Goal: Task Accomplishment & Management: Complete application form

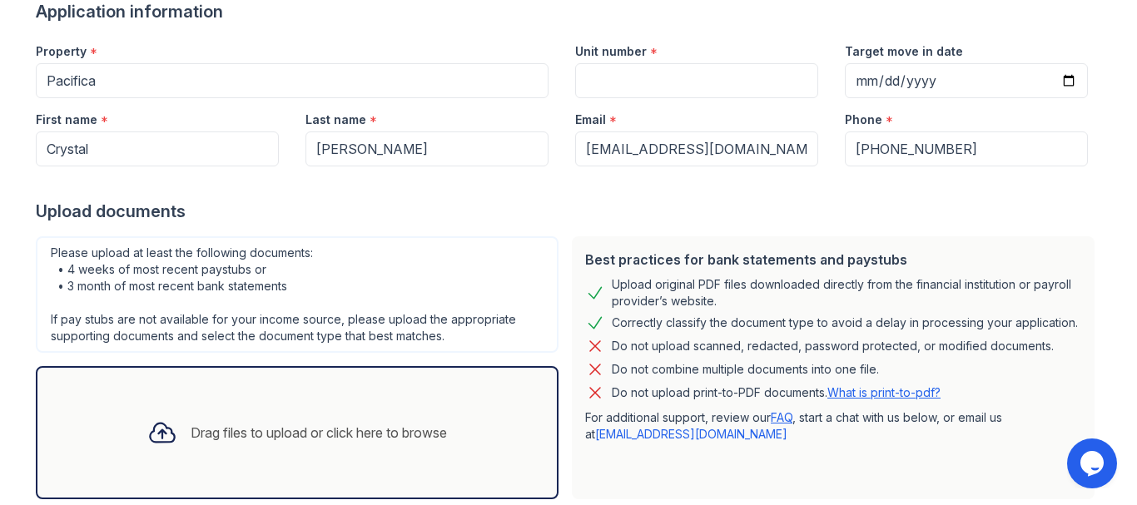
scroll to position [145, 0]
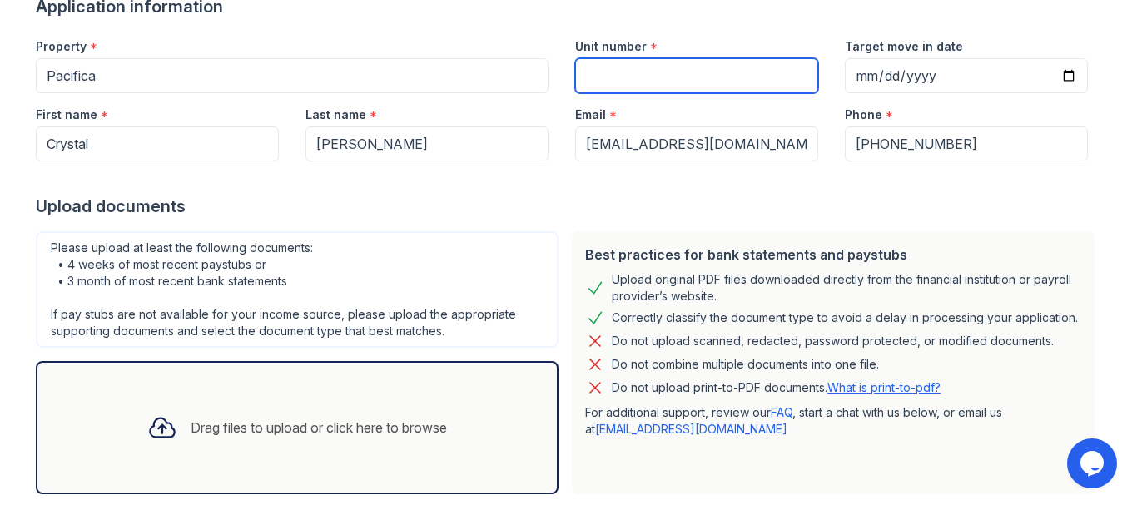
click at [718, 93] on input "Unit number" at bounding box center [696, 75] width 243 height 35
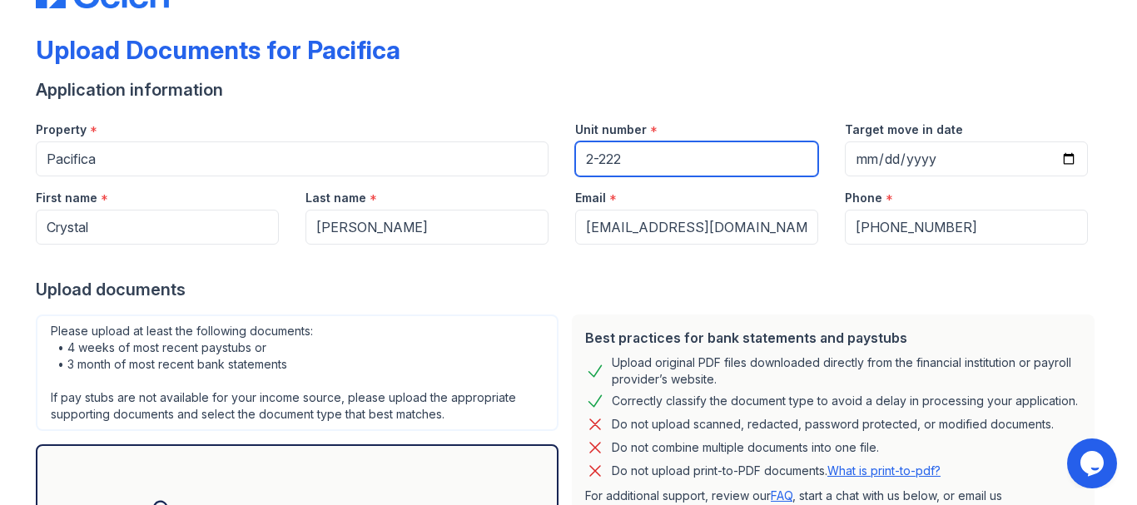
scroll to position [60, 0]
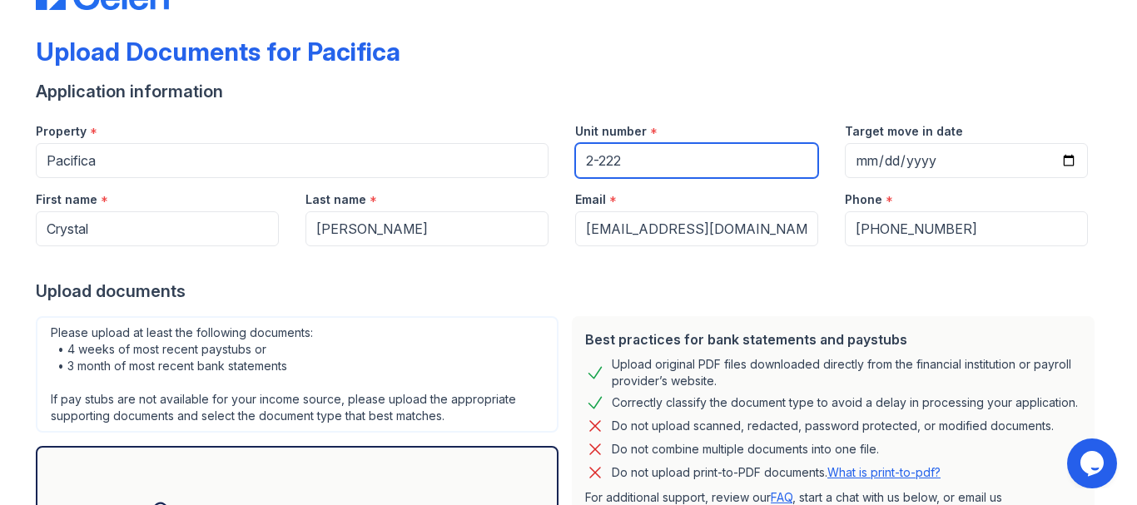
type input "2-222"
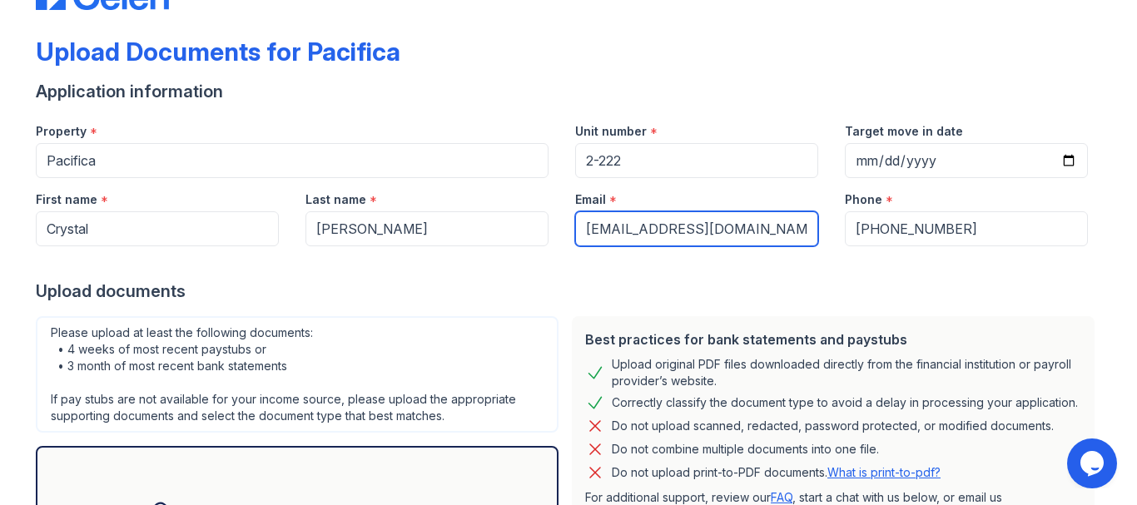
click at [777, 246] on input "[EMAIL_ADDRESS][DOMAIN_NAME]" at bounding box center [696, 228] width 243 height 35
type input "w"
type input "[EMAIL_ADDRESS][DOMAIN_NAME]"
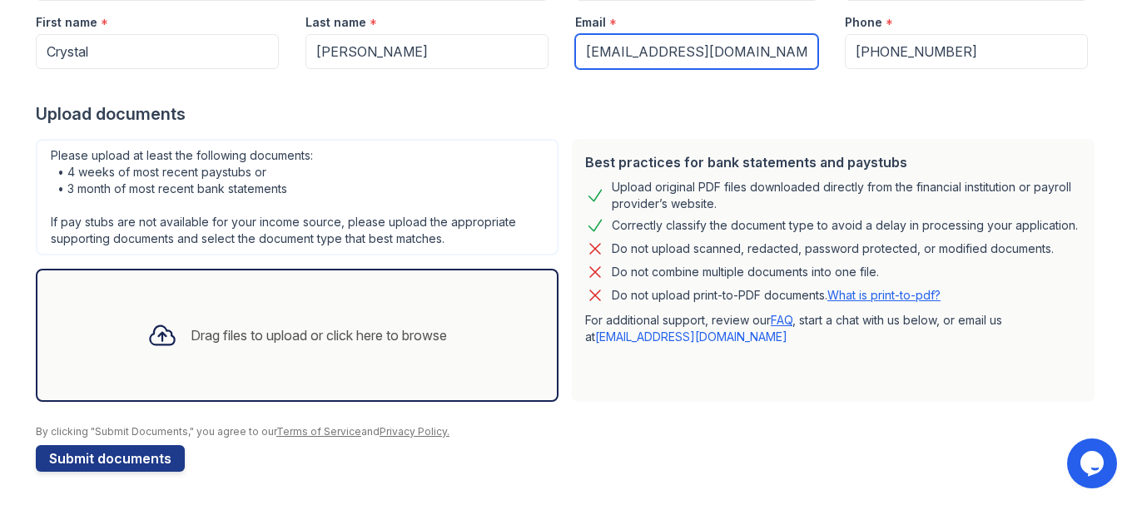
scroll to position [442, 0]
drag, startPoint x: 1132, startPoint y: 270, endPoint x: 13, endPoint y: 49, distance: 1140.4
click at [282, 328] on div "Drag files to upload or click here to browse" at bounding box center [297, 335] width 326 height 57
click at [432, 326] on div "Drag files to upload or click here to browse" at bounding box center [319, 336] width 256 height 20
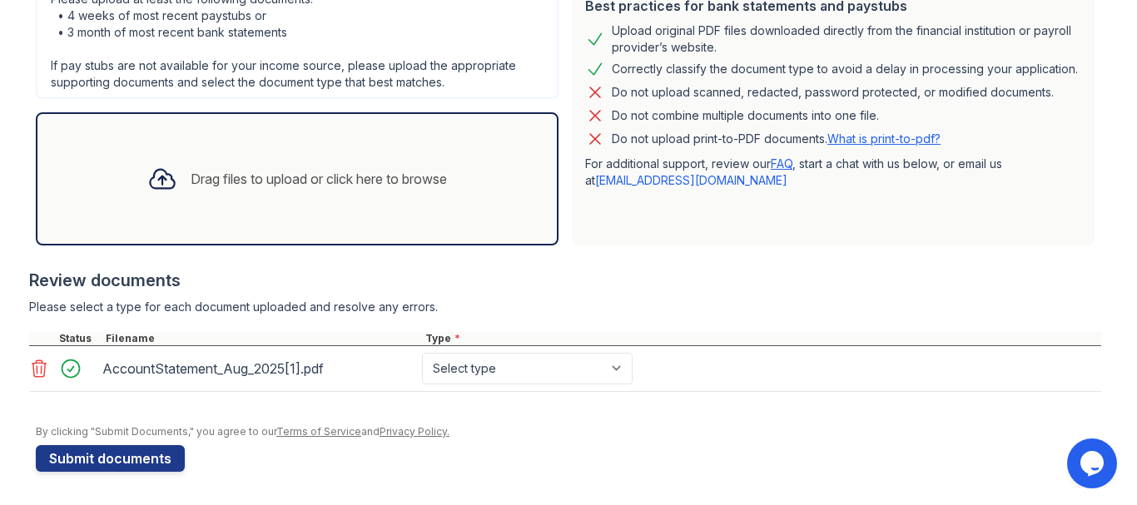
scroll to position [637, 0]
click at [589, 353] on select "Select type Paystub Bank Statement Offer Letter Tax Documents Benefit Award Let…" at bounding box center [527, 369] width 211 height 32
select select "bank_statement"
click at [516, 353] on select "Select type Paystub Bank Statement Offer Letter Tax Documents Benefit Award Let…" at bounding box center [527, 369] width 211 height 32
click at [355, 151] on div "Drag files to upload or click here to browse" at bounding box center [297, 179] width 326 height 57
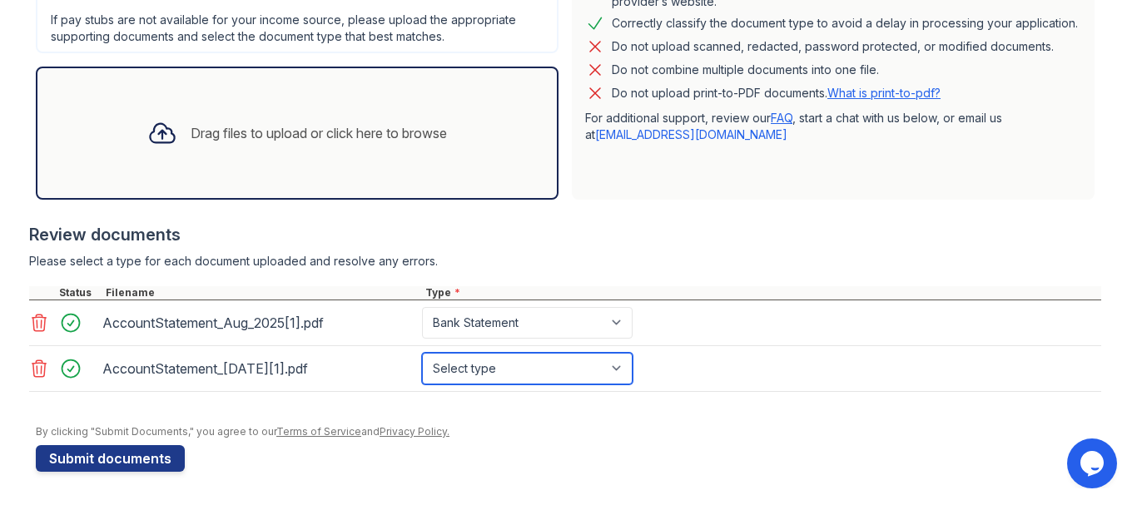
click at [574, 385] on select "Select type Paystub Bank Statement Offer Letter Tax Documents Benefit Award Let…" at bounding box center [527, 369] width 211 height 32
select select "bank_statement"
click at [516, 371] on select "Select type Paystub Bank Statement Offer Letter Tax Documents Benefit Award Let…" at bounding box center [527, 369] width 211 height 32
click at [371, 112] on div "Drag files to upload or click here to browse" at bounding box center [297, 133] width 326 height 57
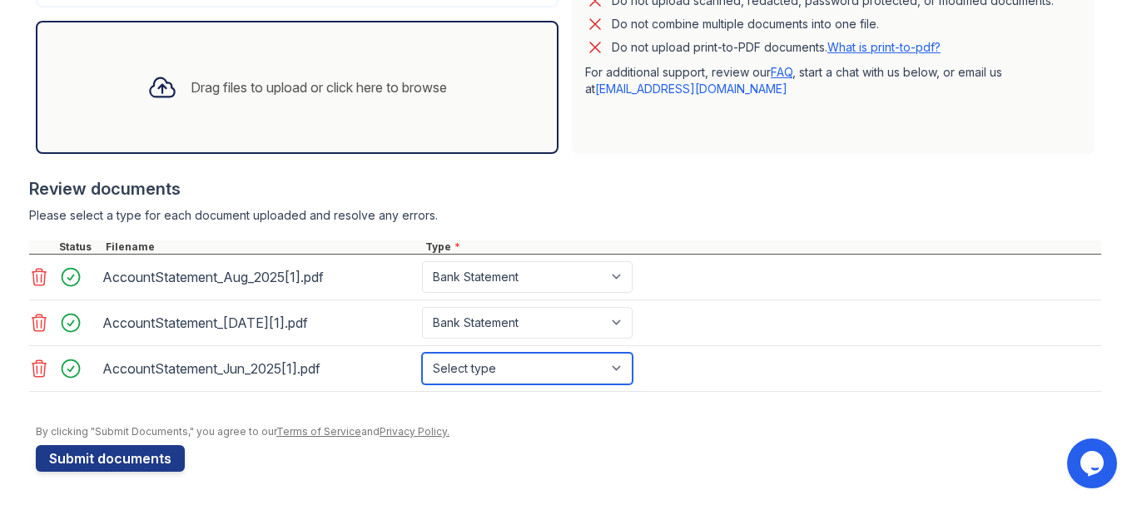
click at [633, 385] on select "Select type Paystub Bank Statement Offer Letter Tax Documents Benefit Award Let…" at bounding box center [527, 369] width 211 height 32
select select "bank_statement"
click at [516, 385] on select "Select type Paystub Bank Statement Offer Letter Tax Documents Benefit Award Let…" at bounding box center [527, 369] width 211 height 32
click at [378, 60] on div "Drag files to upload or click here to browse" at bounding box center [297, 87] width 523 height 133
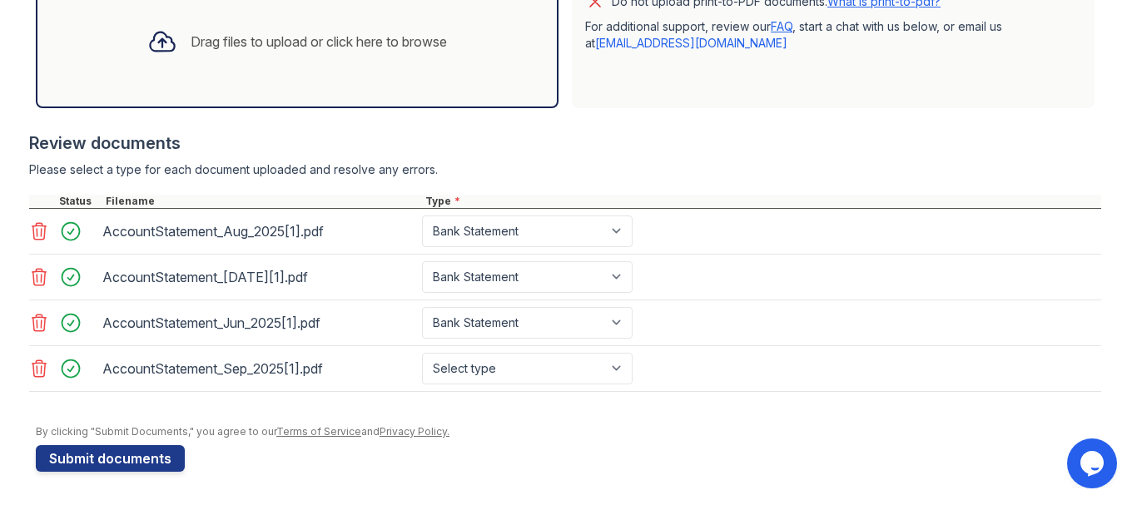
scroll to position [807, 0]
click at [633, 353] on select "Select type Paystub Bank Statement Offer Letter Tax Documents Benefit Award Let…" at bounding box center [527, 369] width 211 height 32
select select "bank_statement"
click at [516, 353] on select "Select type Paystub Bank Statement Offer Letter Tax Documents Benefit Award Let…" at bounding box center [527, 369] width 211 height 32
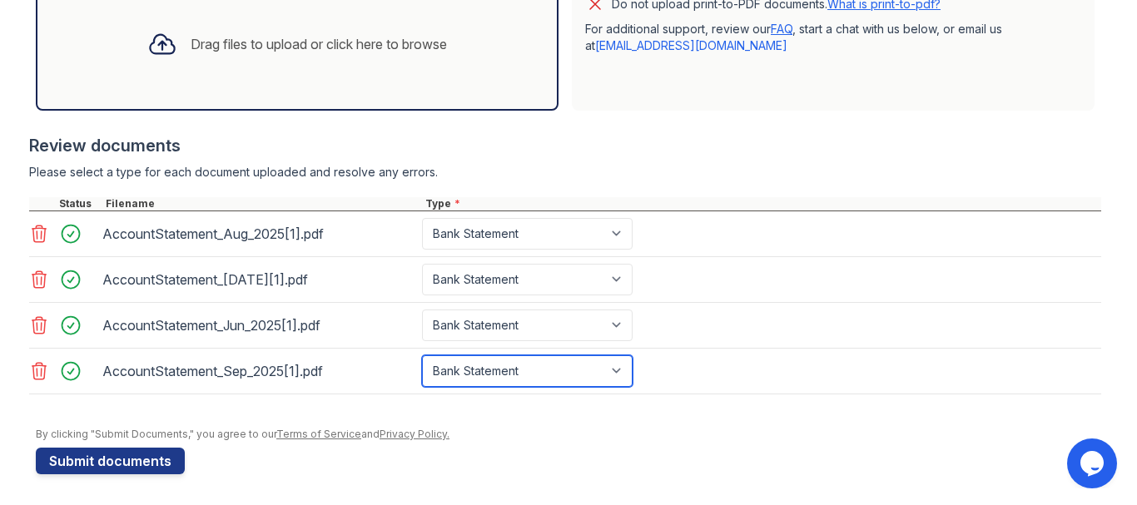
scroll to position [519, 0]
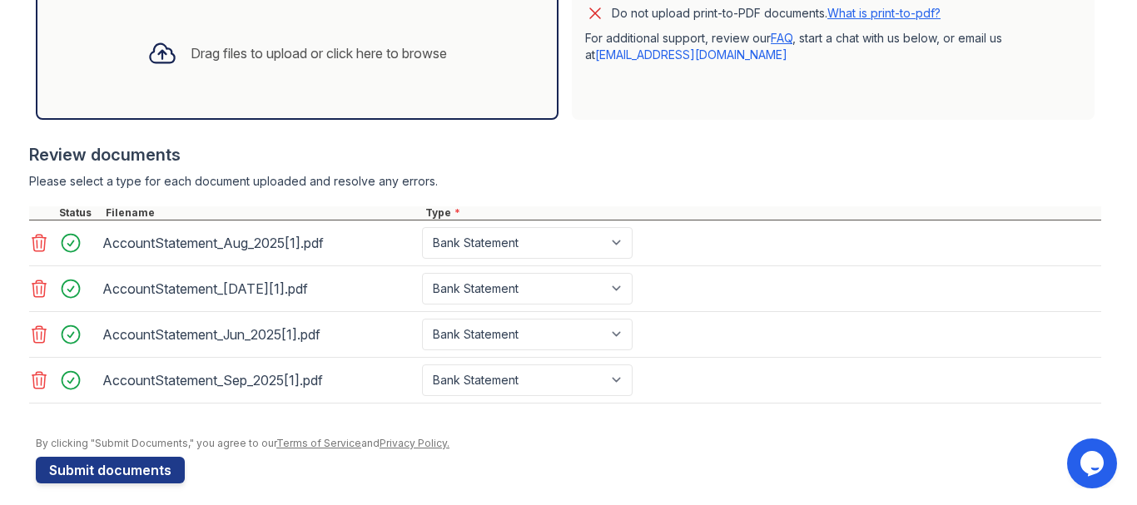
click at [354, 120] on div "Drag files to upload or click here to browse" at bounding box center [297, 53] width 523 height 133
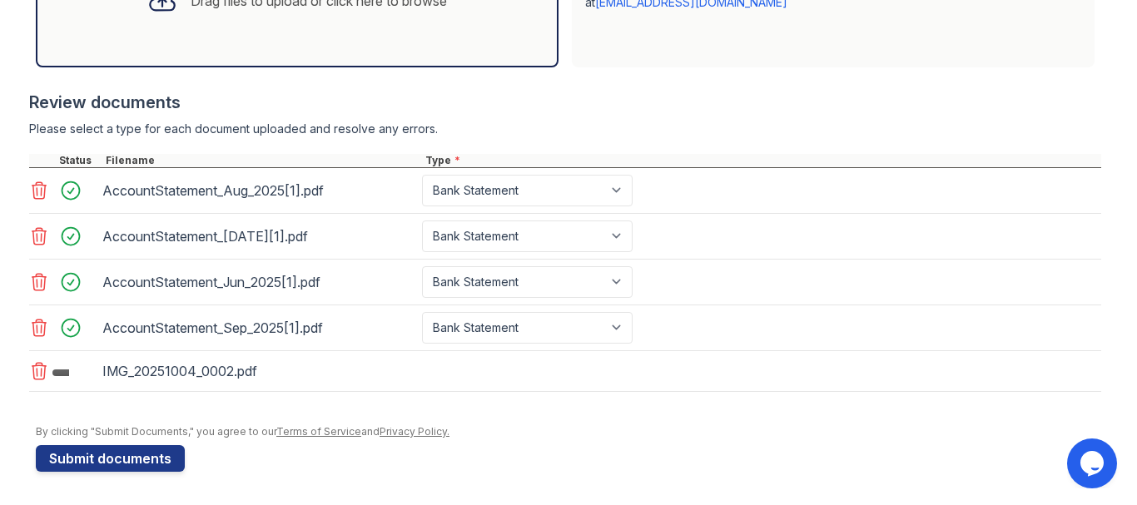
scroll to position [797, 0]
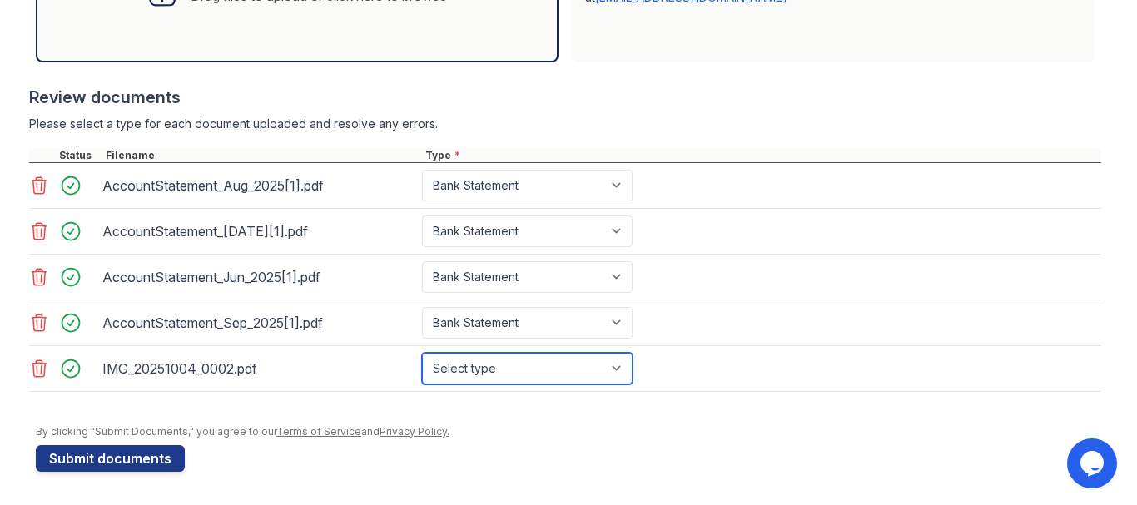
click at [633, 385] on select "Select type Paystub Bank Statement Offer Letter Tax Documents Benefit Award Let…" at bounding box center [527, 369] width 211 height 32
select select "bank_statement"
click at [516, 381] on select "Select type Paystub Bank Statement Offer Letter Tax Documents Benefit Award Let…" at bounding box center [527, 369] width 211 height 32
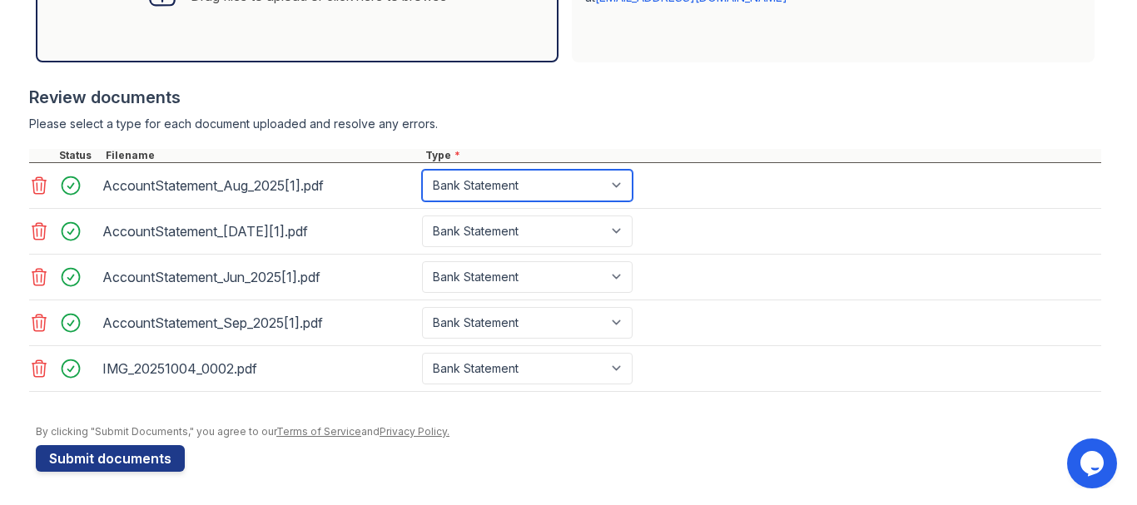
click at [633, 188] on select "Select type Paystub Bank Statement Offer Letter Tax Documents Benefit Award Let…" at bounding box center [527, 186] width 211 height 32
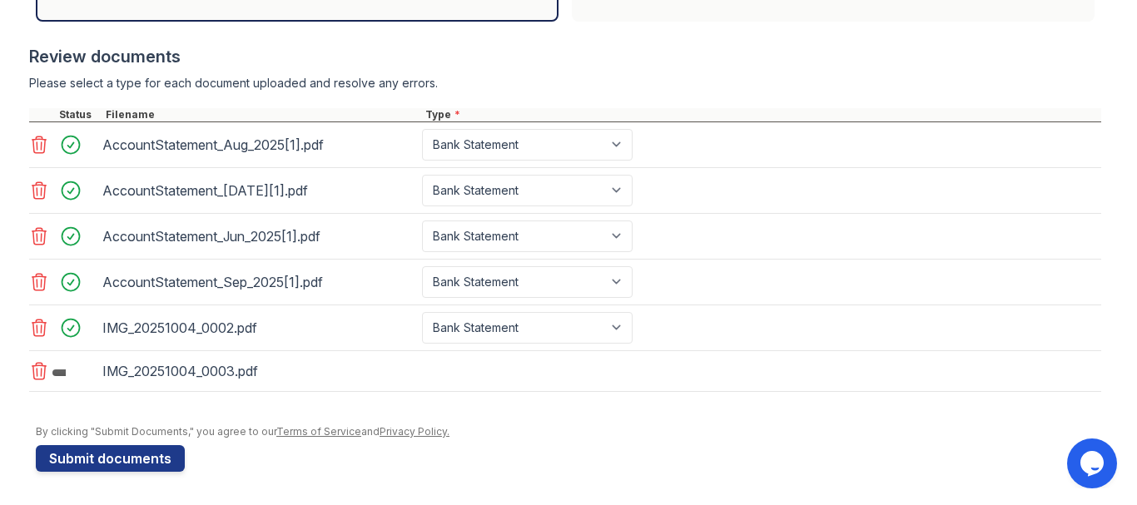
scroll to position [896, 0]
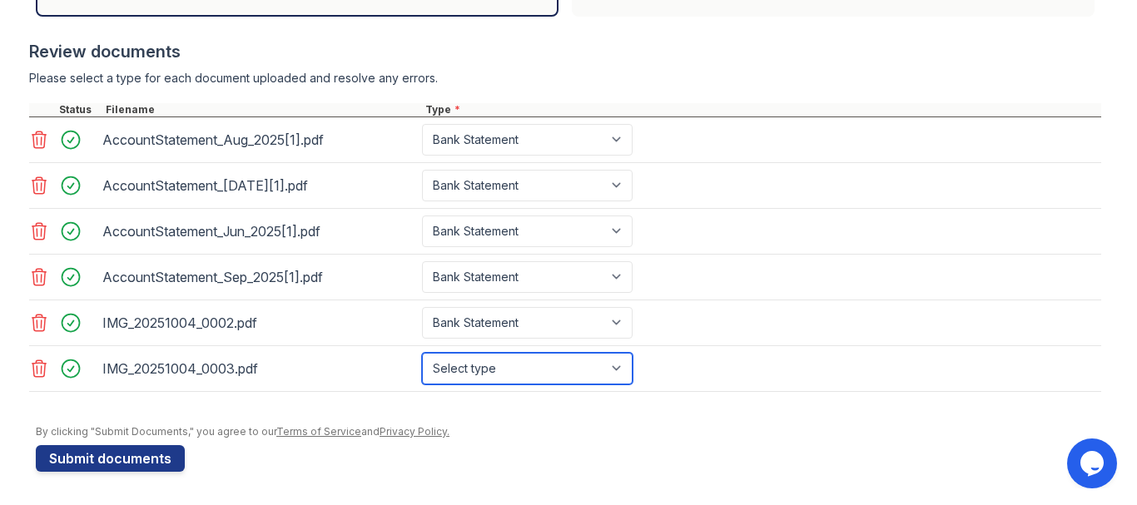
click at [633, 355] on select "Select type Paystub Bank Statement Offer Letter Tax Documents Benefit Award Let…" at bounding box center [527, 369] width 211 height 32
select select "bank_statement"
click at [516, 353] on select "Select type Paystub Bank Statement Offer Letter Tax Documents Benefit Award Let…" at bounding box center [527, 369] width 211 height 32
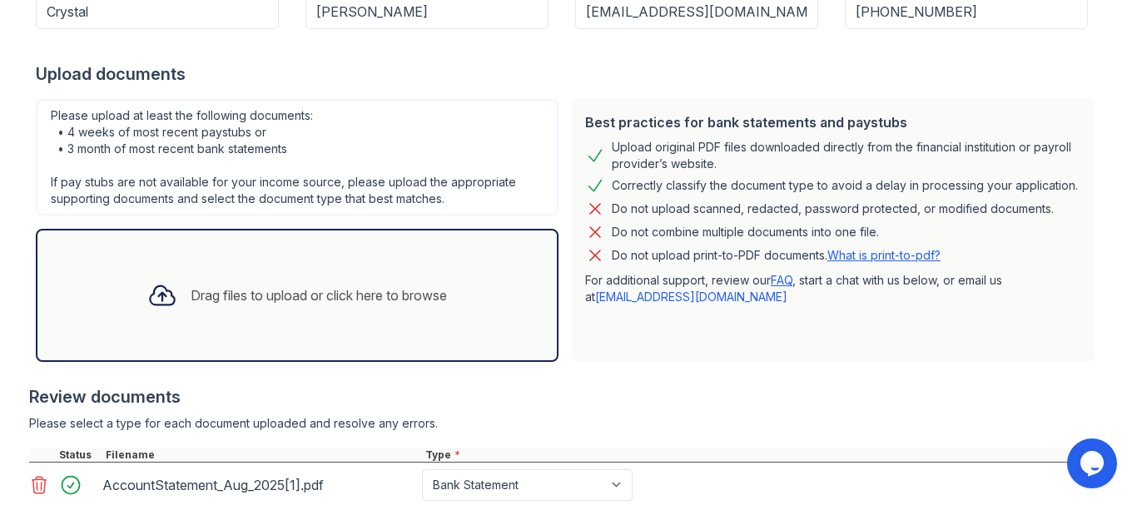
scroll to position [275, 0]
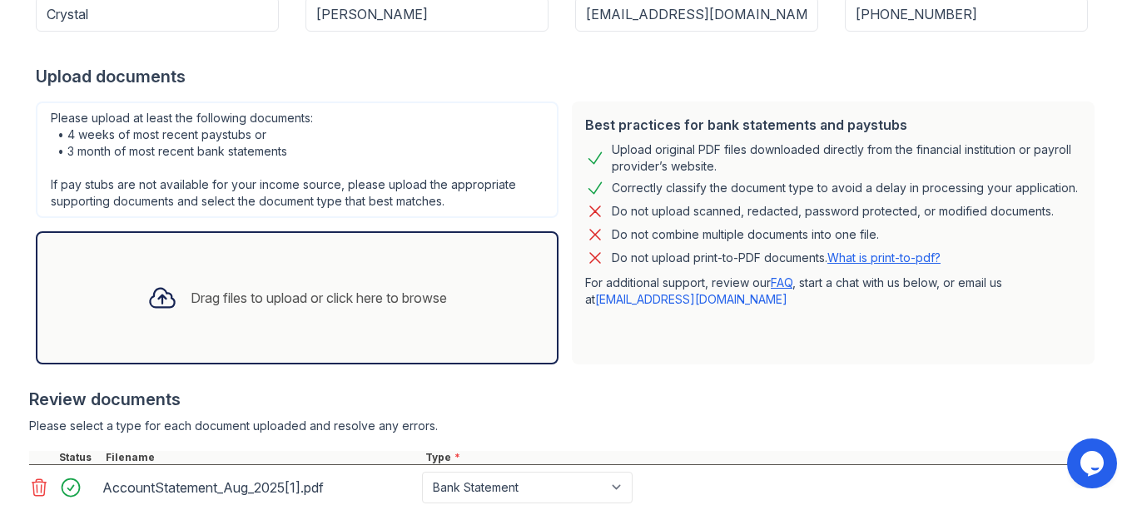
click at [365, 308] on div "Drag files to upload or click here to browse" at bounding box center [319, 298] width 256 height 20
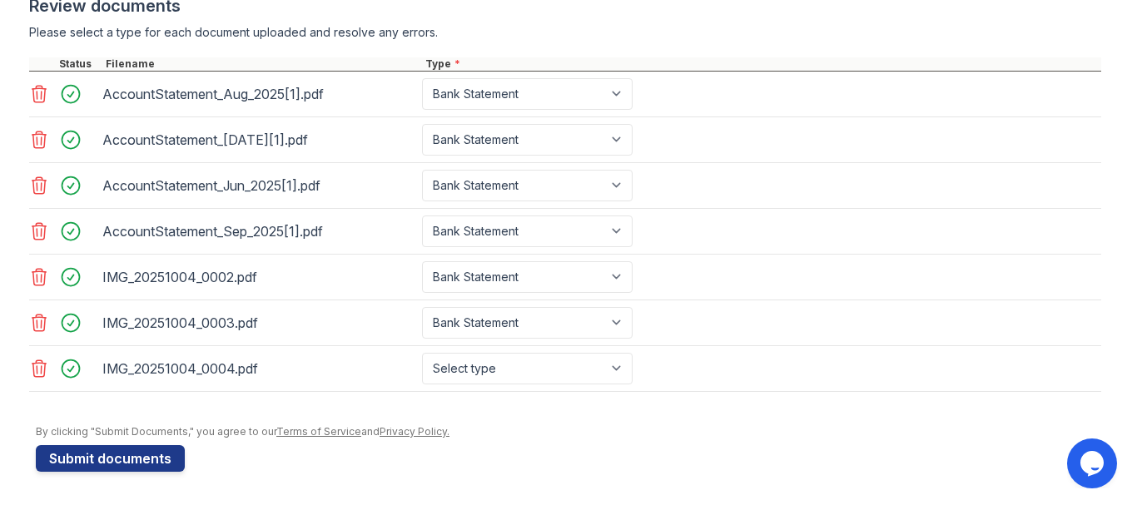
scroll to position [954, 0]
click at [633, 354] on select "Select type Paystub Bank Statement Offer Letter Tax Documents Benefit Award Let…" at bounding box center [527, 369] width 211 height 32
select select "paystub"
click at [516, 353] on select "Select type Paystub Bank Statement Offer Letter Tax Documents Benefit Award Let…" at bounding box center [527, 369] width 211 height 32
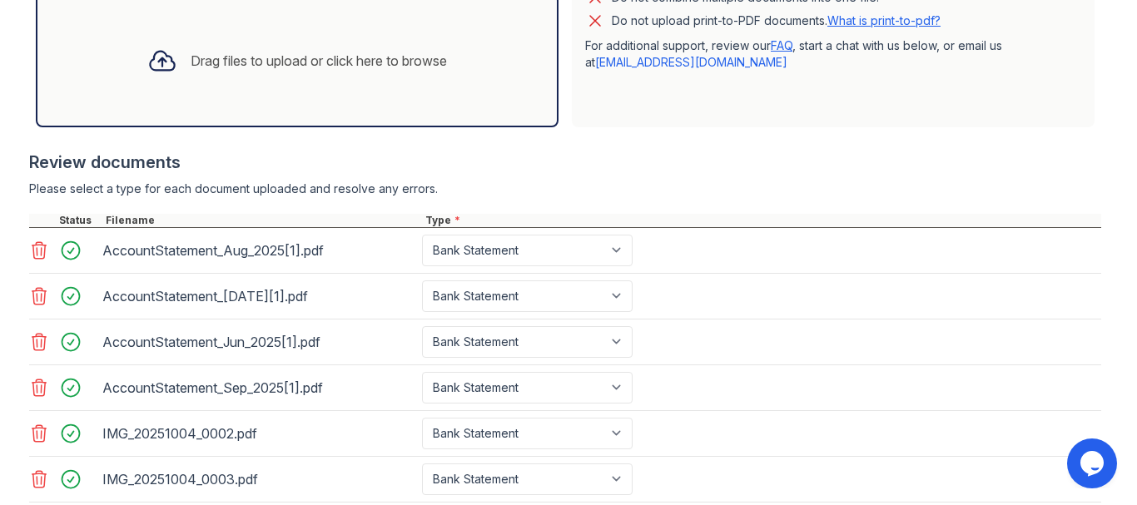
click at [433, 89] on div "Drag files to upload or click here to browse" at bounding box center [297, 60] width 326 height 57
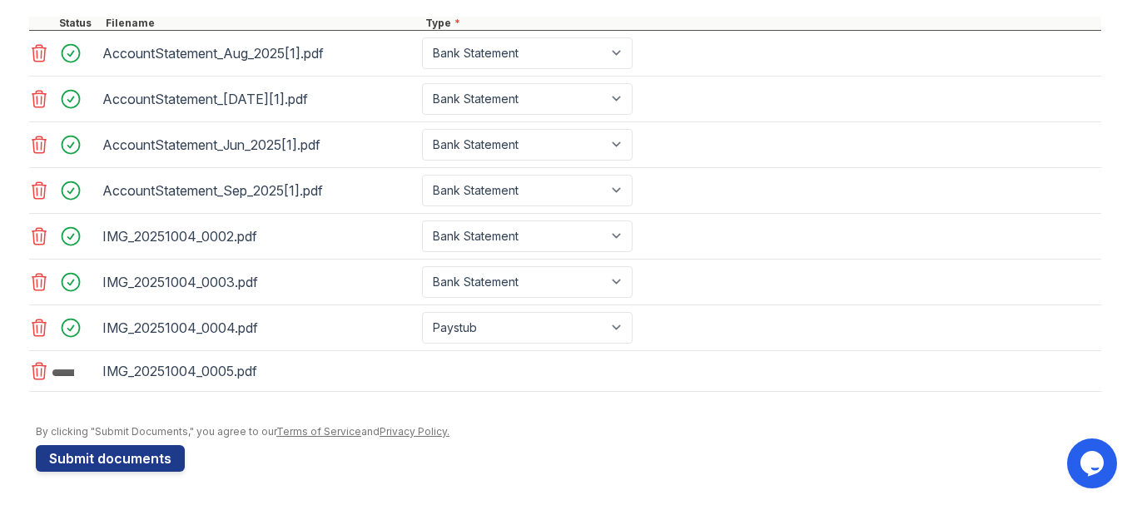
scroll to position [1027, 0]
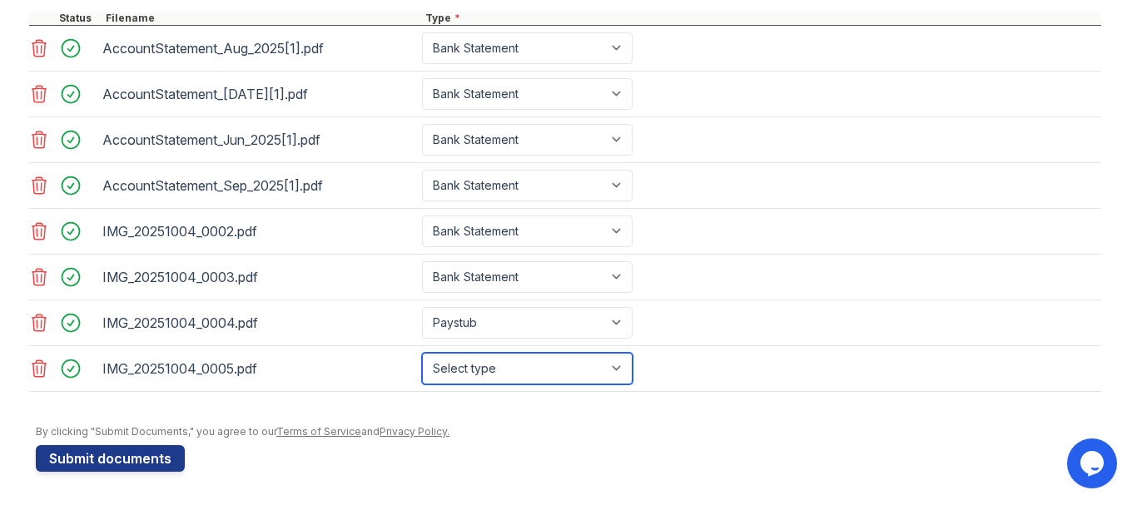
click at [633, 353] on select "Select type Paystub Bank Statement Offer Letter Tax Documents Benefit Award Let…" at bounding box center [527, 369] width 211 height 32
click at [516, 353] on select "Select type Paystub Bank Statement Offer Letter Tax Documents Benefit Award Let…" at bounding box center [527, 369] width 211 height 32
click at [633, 353] on select "Select type Paystub Bank Statement Offer Letter Tax Documents Benefit Award Let…" at bounding box center [527, 369] width 211 height 32
select select "paystub"
click at [516, 353] on select "Select type Paystub Bank Statement Offer Letter Tax Documents Benefit Award Let…" at bounding box center [527, 369] width 211 height 32
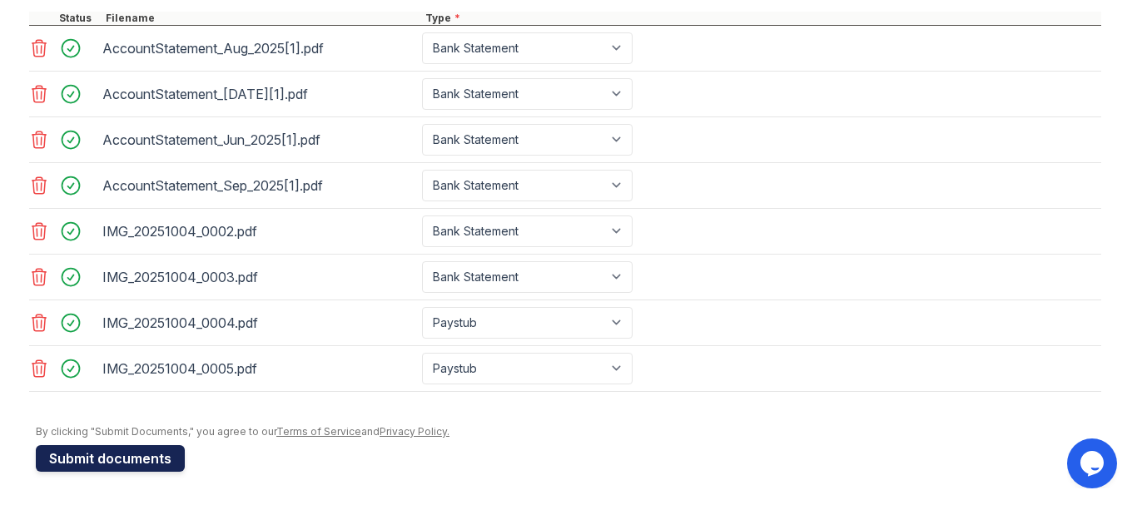
click at [159, 445] on button "Submit documents" at bounding box center [110, 458] width 149 height 27
